Goal: Check status: Check status

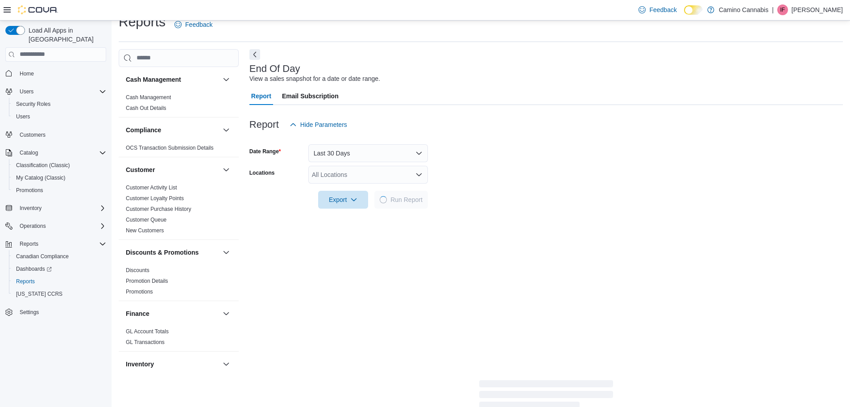
scroll to position [9, 0]
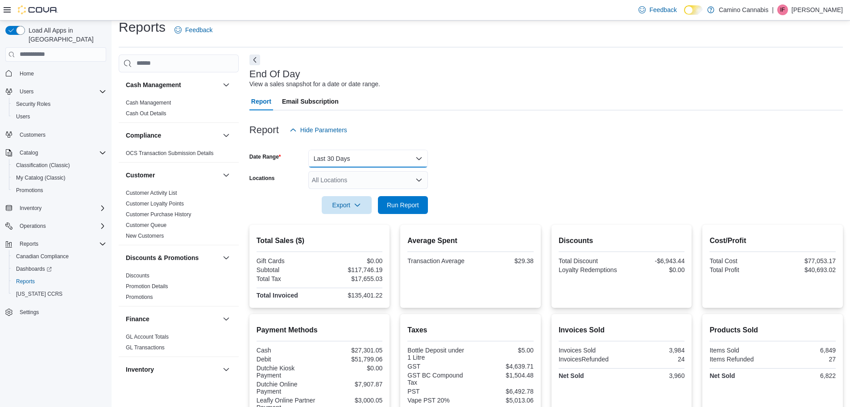
click at [406, 162] on button "Last 30 Days" at bounding box center [368, 159] width 120 height 18
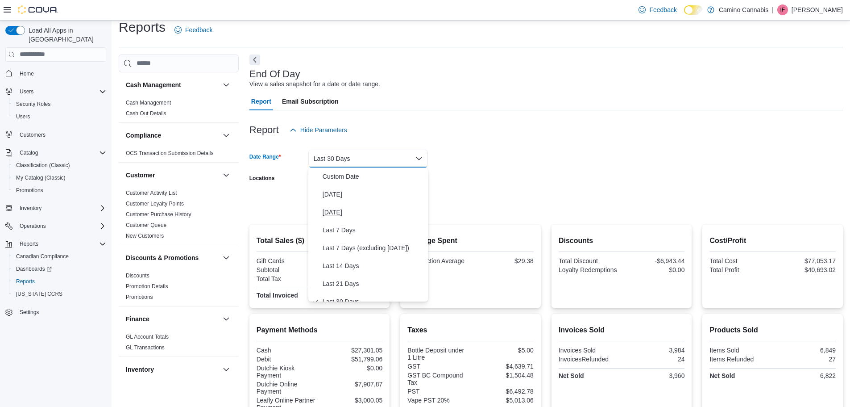
scroll to position [9, 0]
click at [363, 183] on span "[DATE]" at bounding box center [374, 185] width 102 height 11
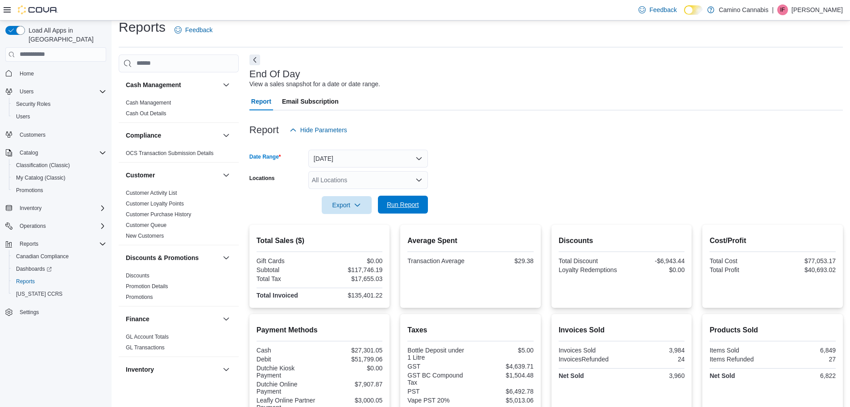
click at [416, 207] on span "Run Report" at bounding box center [403, 204] width 32 height 9
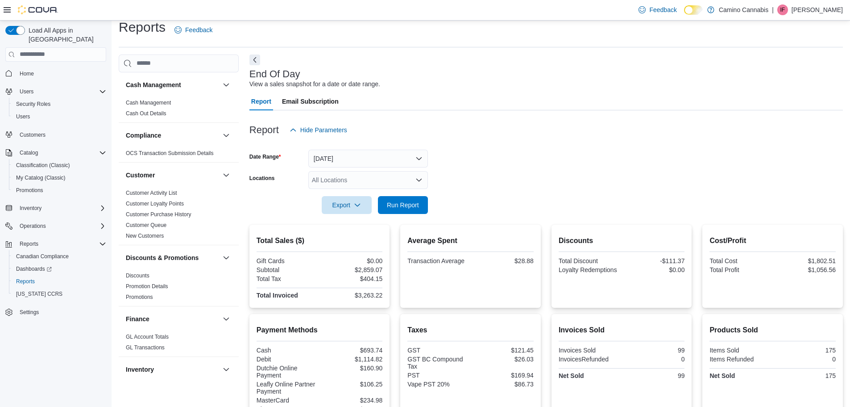
click at [412, 194] on div at bounding box center [547, 192] width 594 height 7
click at [416, 203] on span "Run Report" at bounding box center [403, 204] width 32 height 9
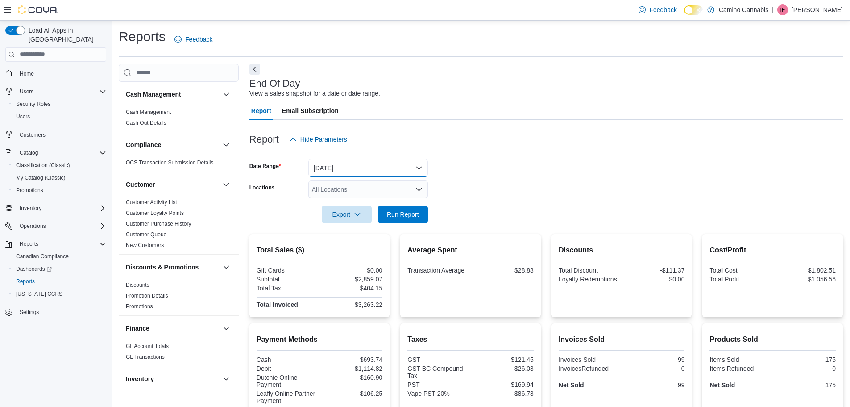
click at [366, 171] on button "[DATE]" at bounding box center [368, 168] width 120 height 18
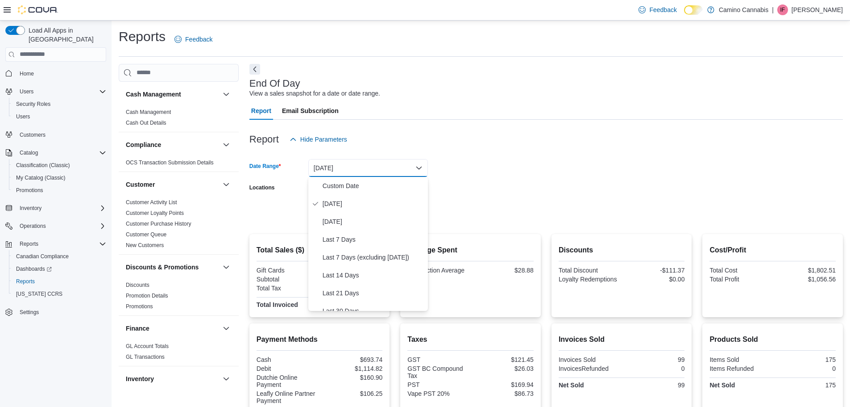
drag, startPoint x: 530, startPoint y: 176, endPoint x: 516, endPoint y: 179, distance: 14.6
click at [529, 176] on form "Date Range [DATE] Locations All Locations Export Run Report" at bounding box center [547, 185] width 594 height 75
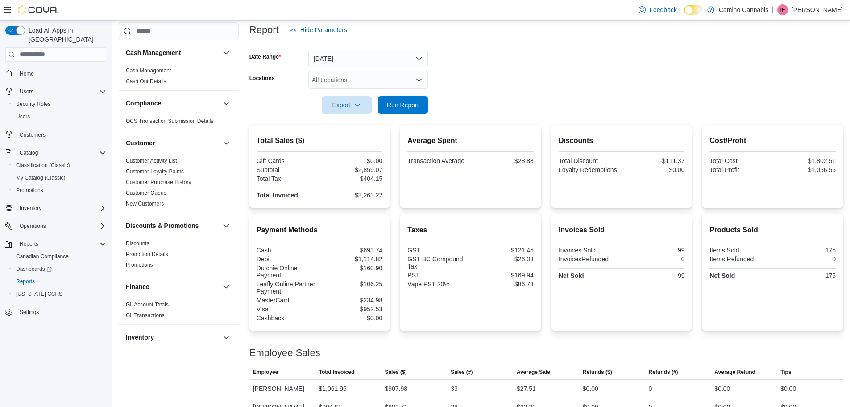
scroll to position [162, 0]
